Goal: Task Accomplishment & Management: Complete application form

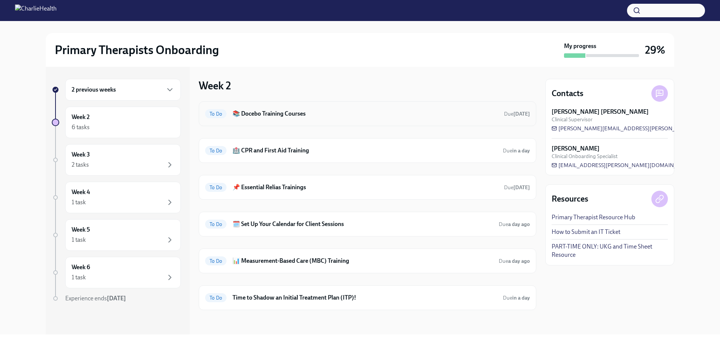
click at [266, 114] on h6 "📚 Docebo Training Courses" at bounding box center [366, 114] width 266 height 8
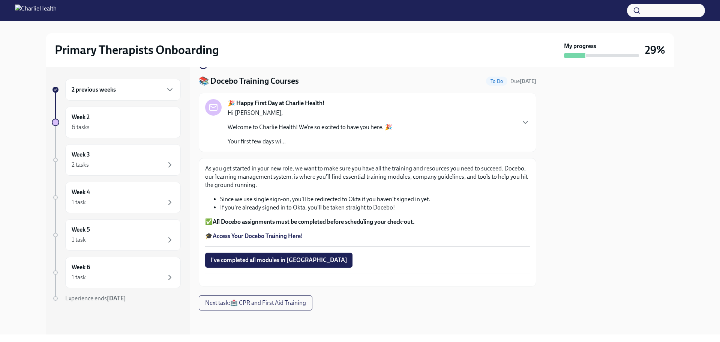
scroll to position [18, 0]
click at [272, 260] on span "I've completed all modules in [GEOGRAPHIC_DATA]" at bounding box center [278, 260] width 137 height 8
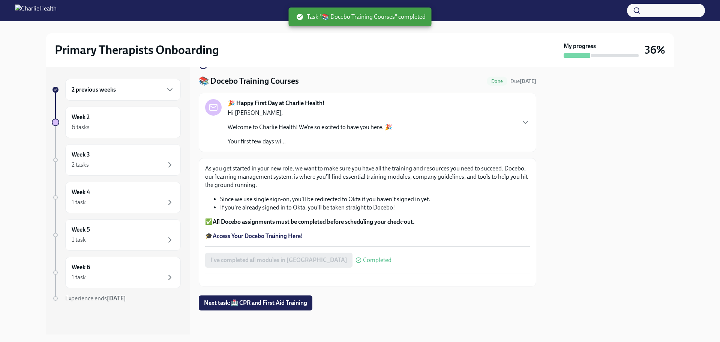
scroll to position [44, 0]
click at [127, 123] on div "6 tasks" at bounding box center [123, 127] width 103 height 9
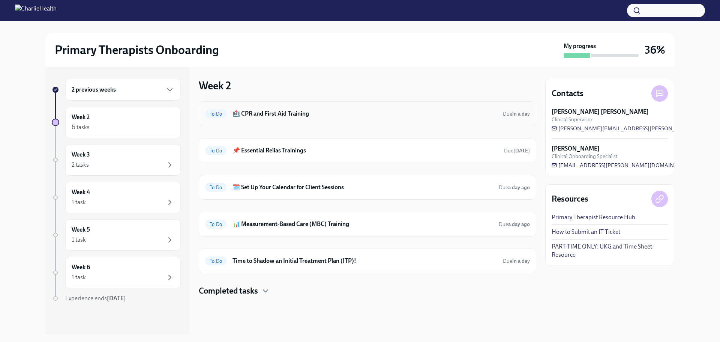
click at [290, 112] on h6 "🏥 CPR and First Aid Training" at bounding box center [365, 114] width 265 height 8
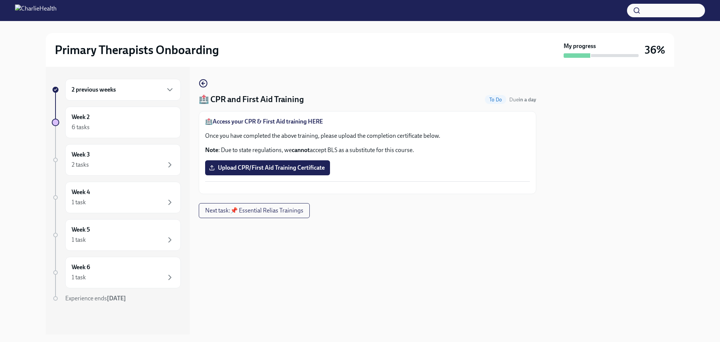
click at [297, 121] on strong "Access your CPR & First Aid training HERE" at bounding box center [268, 121] width 110 height 7
click at [280, 170] on span "Upload CPR/First Aid Training Certificate" at bounding box center [267, 168] width 114 height 8
click at [0, 0] on input "Upload CPR/First Aid Training Certificate" at bounding box center [0, 0] width 0 height 0
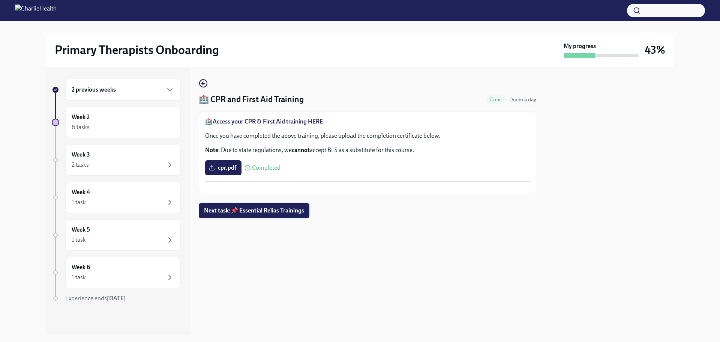
click at [272, 214] on span "Next task : 📌 Essential Relias Trainings" at bounding box center [254, 211] width 100 height 8
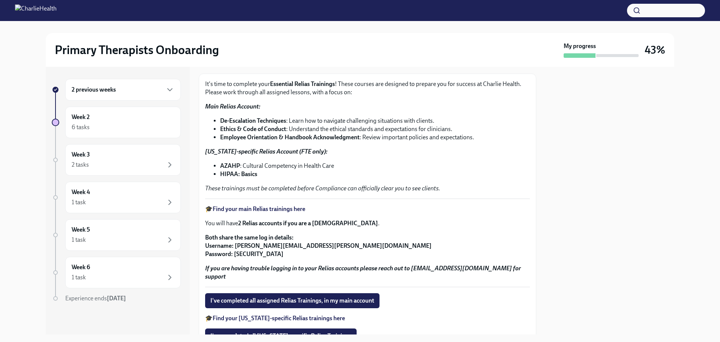
scroll to position [75, 0]
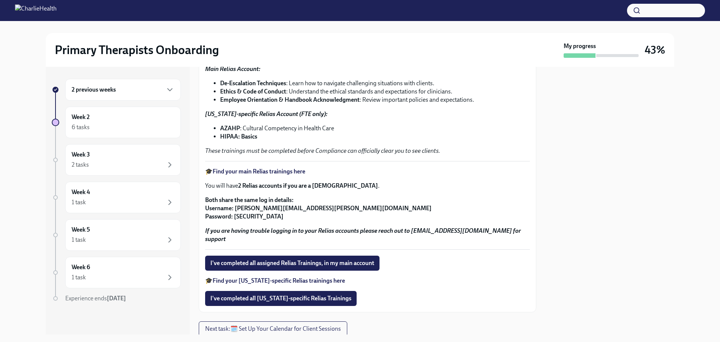
click at [260, 171] on strong "Find your main Relias trainings here" at bounding box center [259, 171] width 93 height 7
click at [243, 214] on strong "Both share the same log in details: Username: [PERSON_NAME][EMAIL_ADDRESS][PERS…" at bounding box center [318, 208] width 227 height 24
copy strong "ch1234"
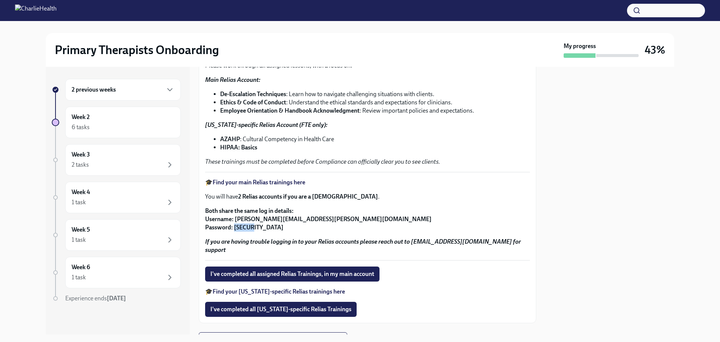
scroll to position [101, 0]
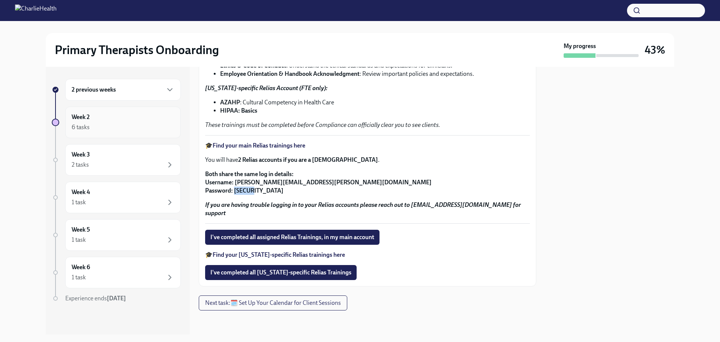
click at [144, 122] on div "Week 2 6 tasks" at bounding box center [123, 122] width 103 height 19
